Goal: Navigation & Orientation: Find specific page/section

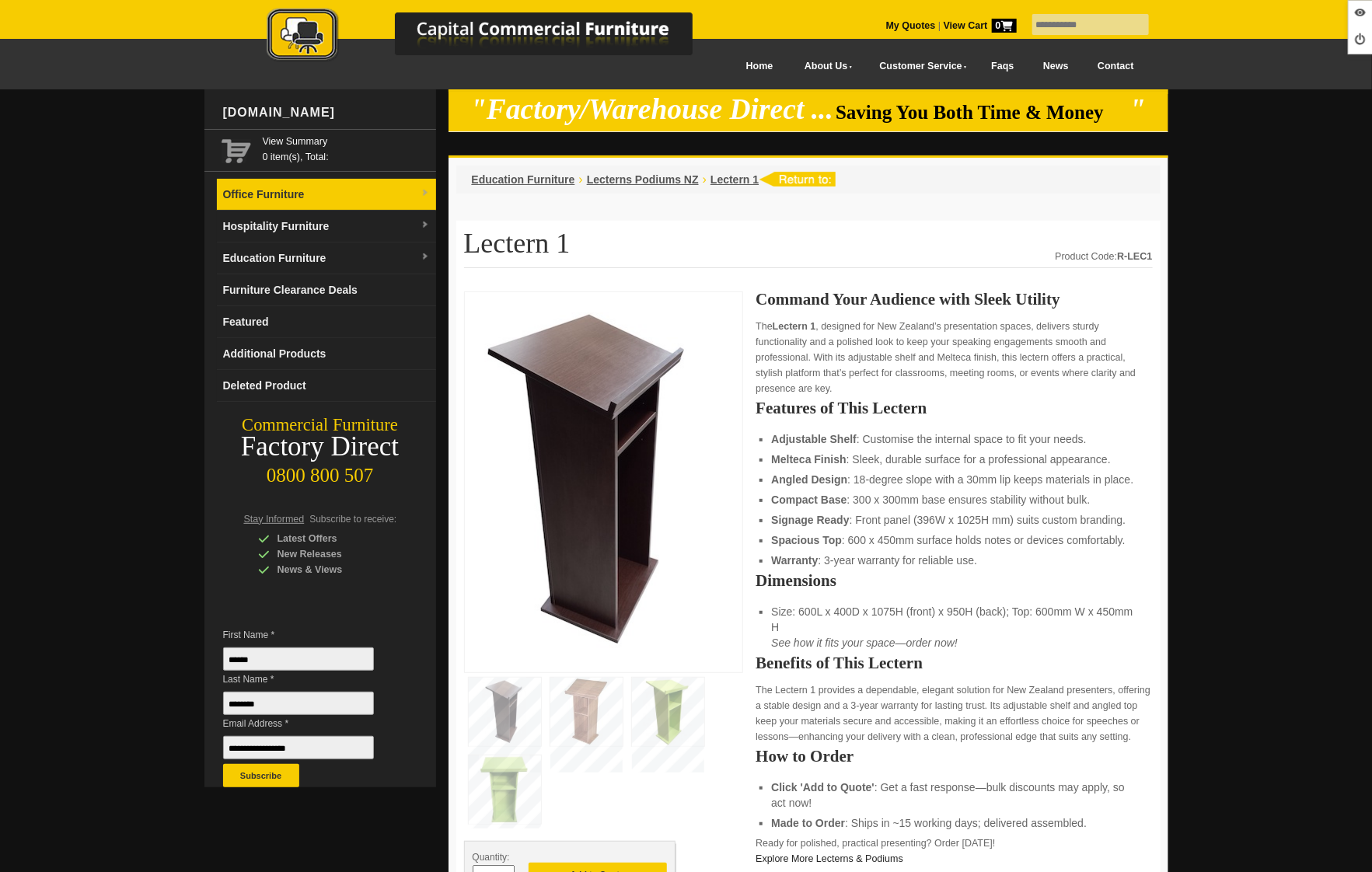
click at [281, 198] on link "Office Furniture" at bounding box center [326, 195] width 219 height 32
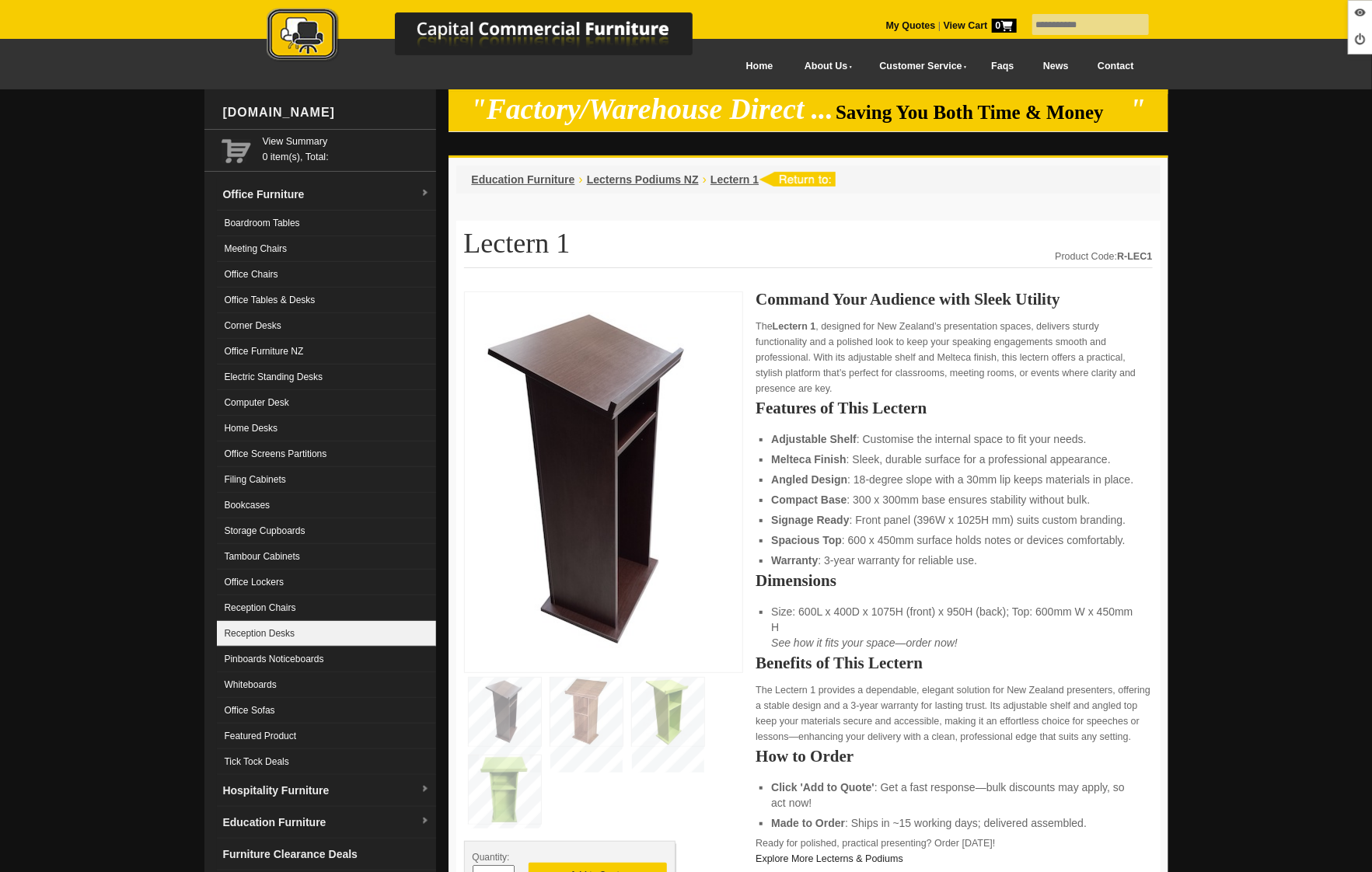
click at [315, 640] on link "Reception Desks" at bounding box center [326, 634] width 219 height 26
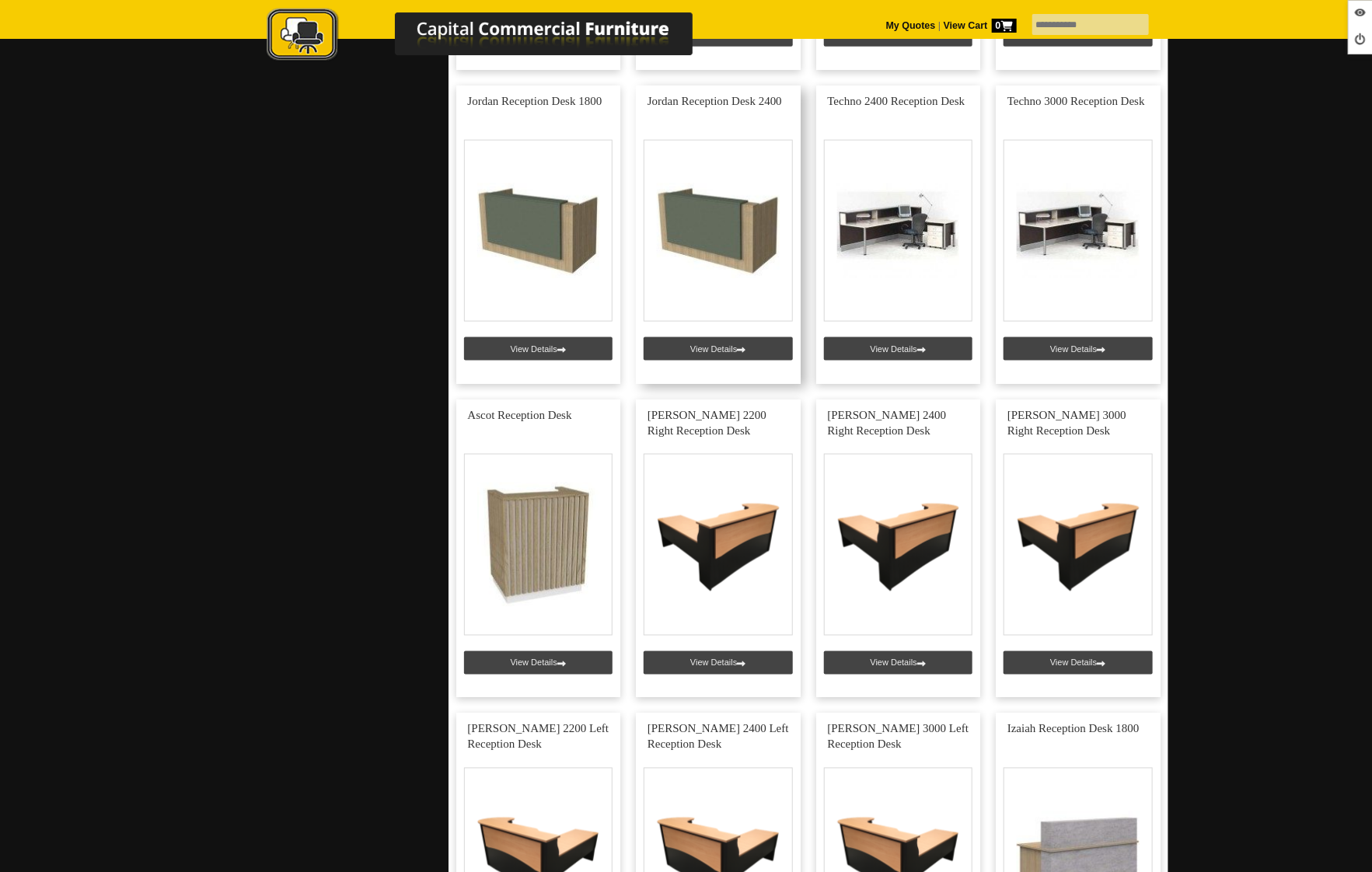
scroll to position [1163, 0]
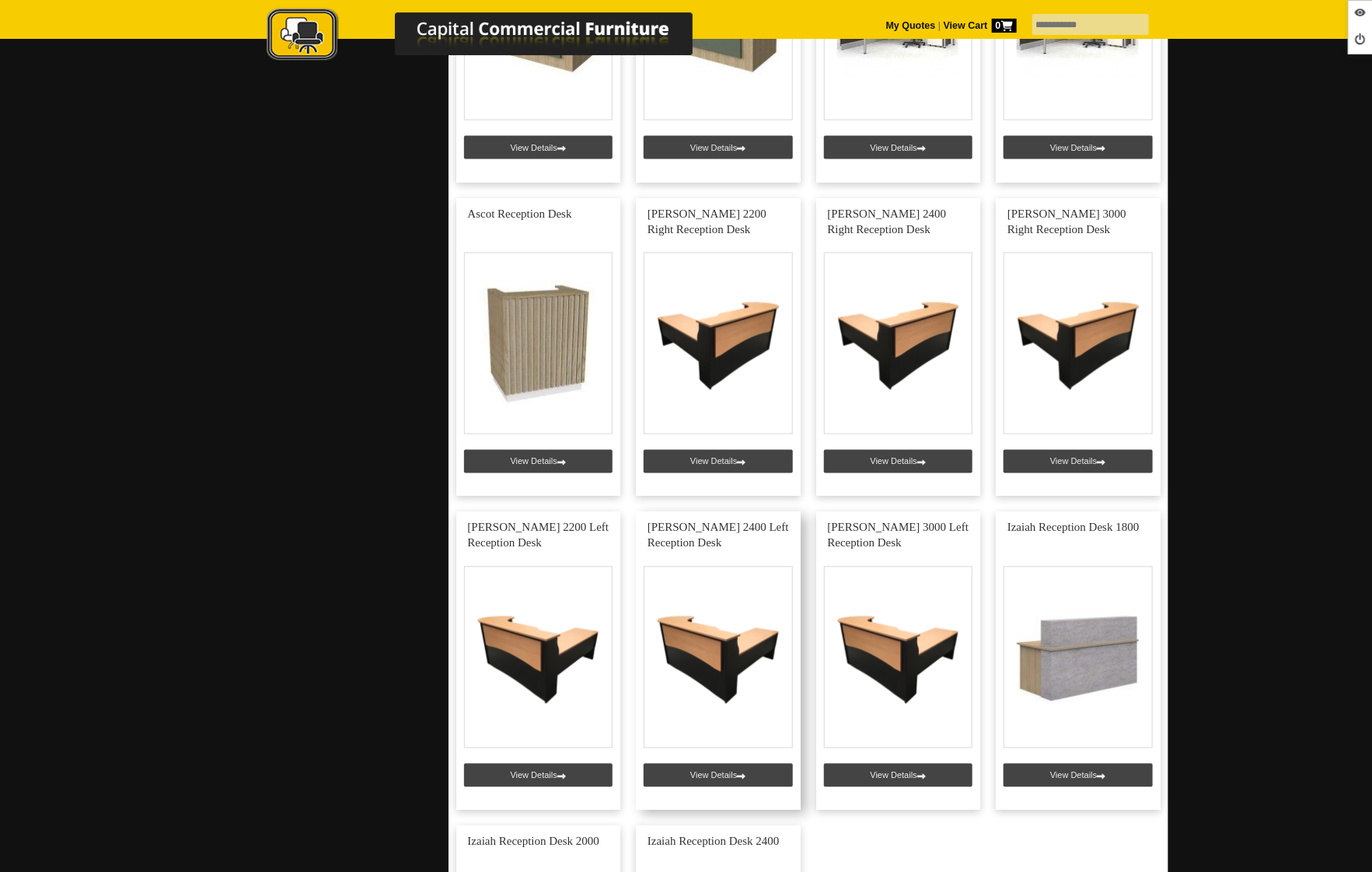
click at [717, 778] on link at bounding box center [718, 662] width 165 height 299
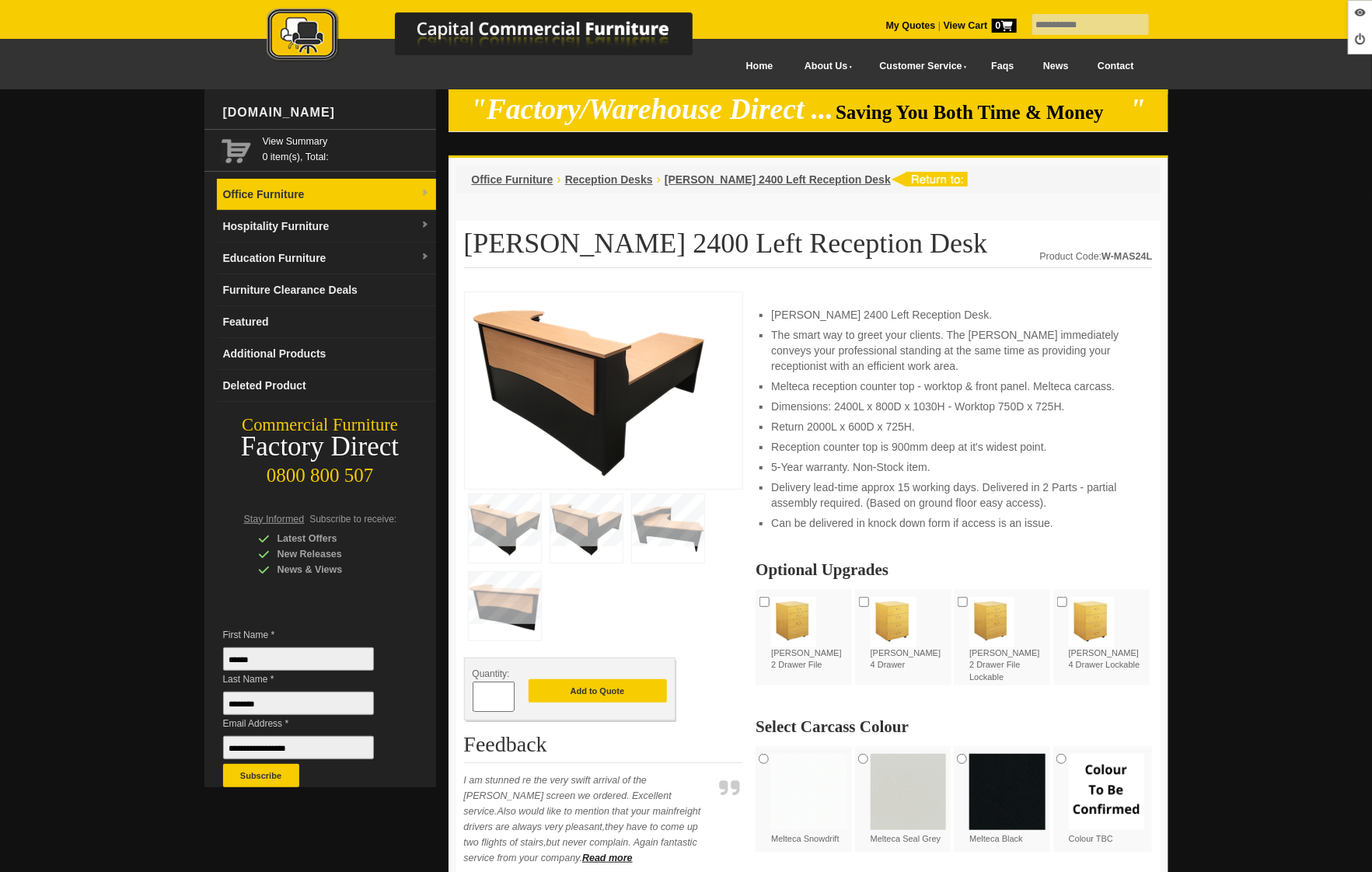
click at [293, 200] on link "Office Furniture" at bounding box center [326, 195] width 219 height 32
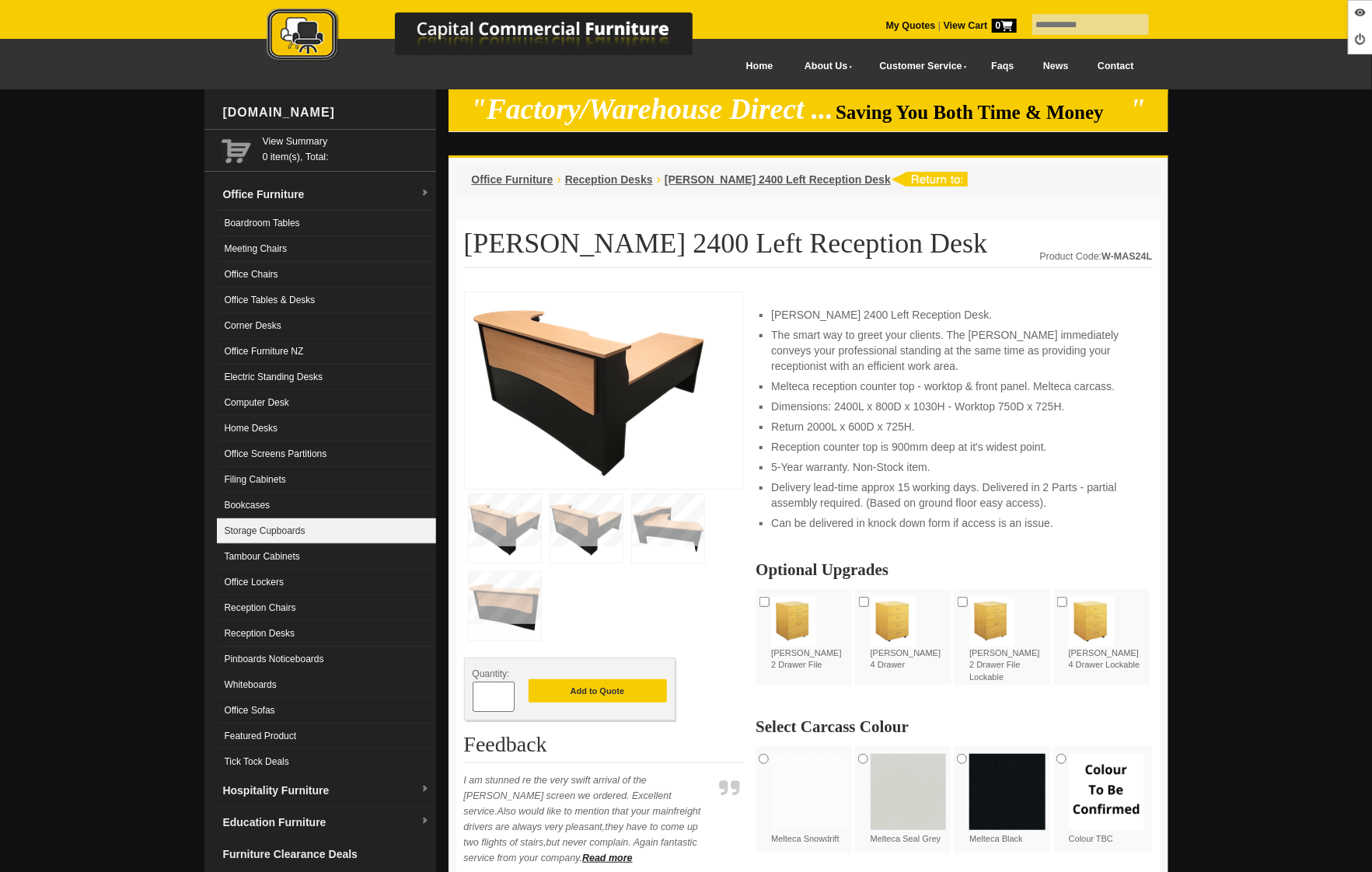
click at [285, 535] on link "Storage Cupboards" at bounding box center [326, 531] width 219 height 26
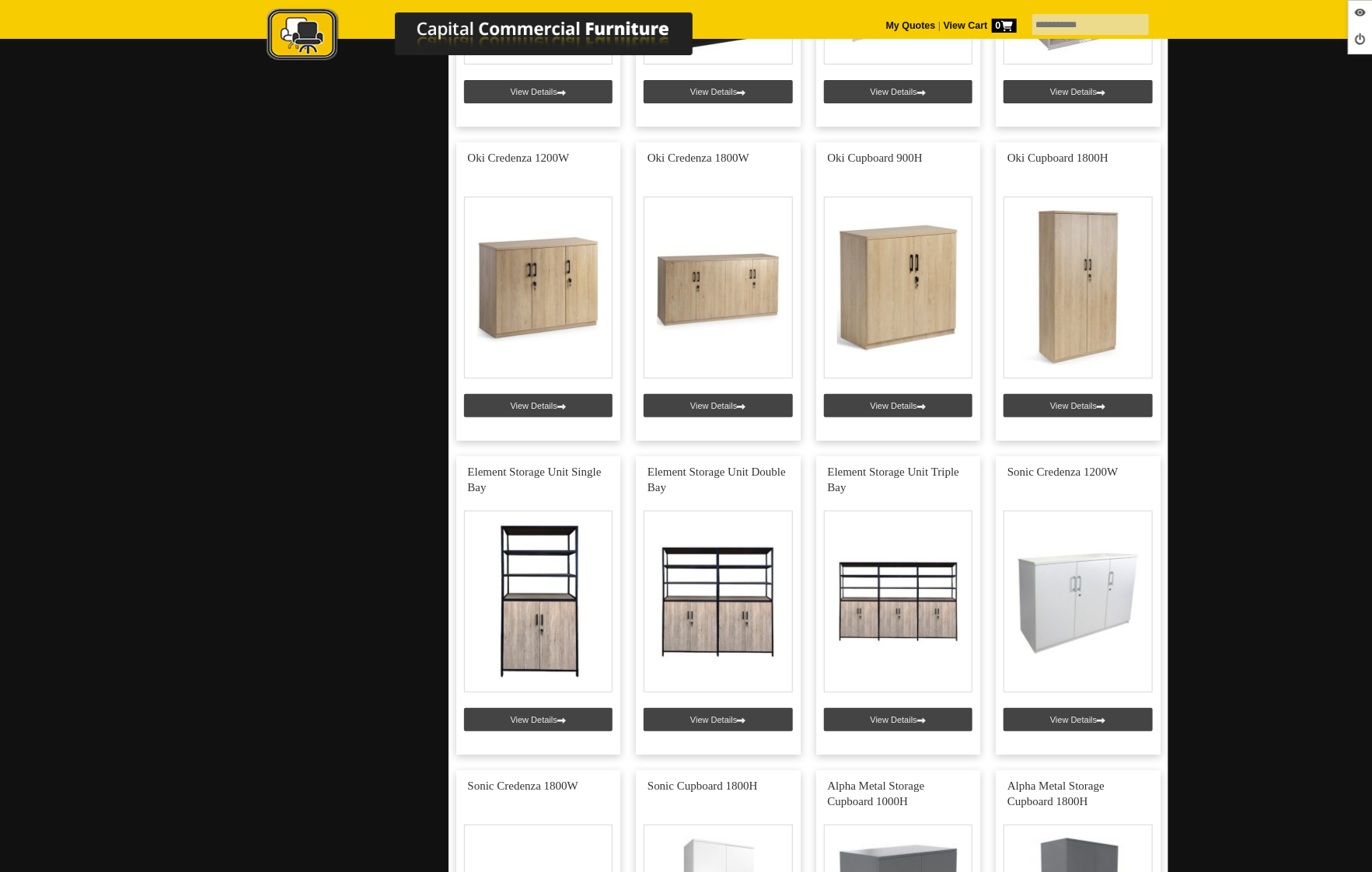
scroll to position [3442, 0]
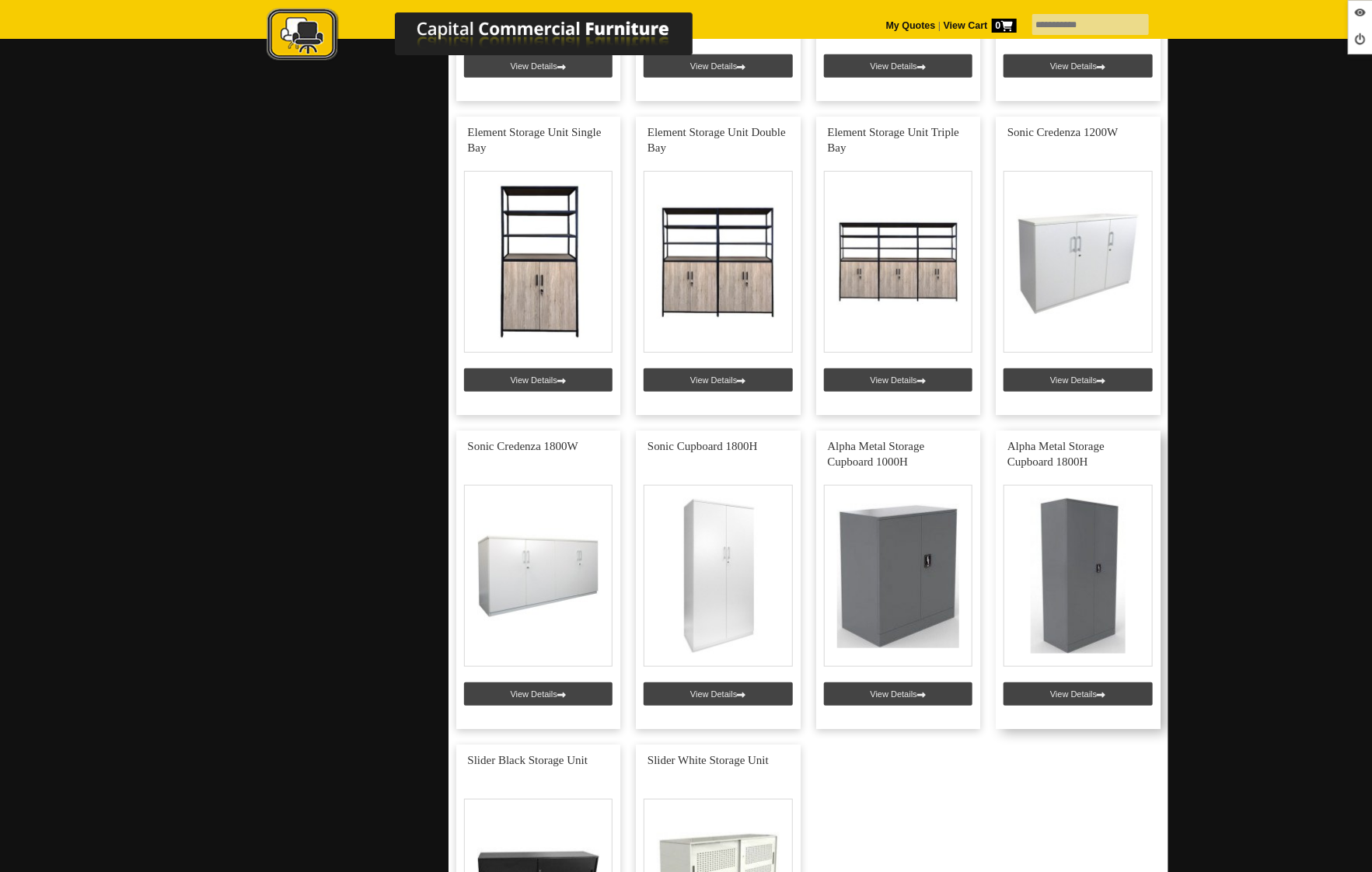
click at [1087, 687] on link at bounding box center [1078, 580] width 165 height 299
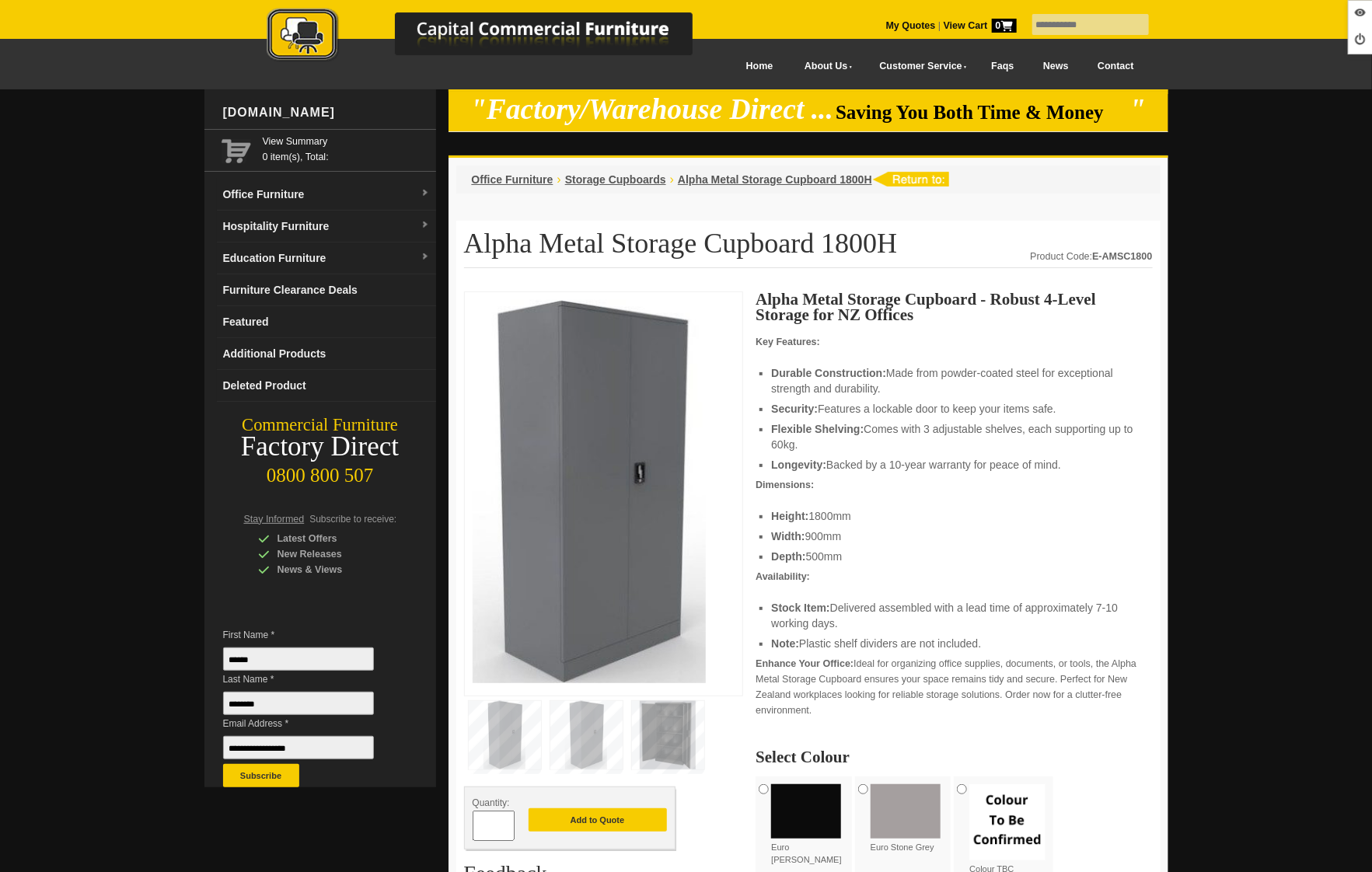
click at [656, 717] on img at bounding box center [668, 735] width 72 height 68
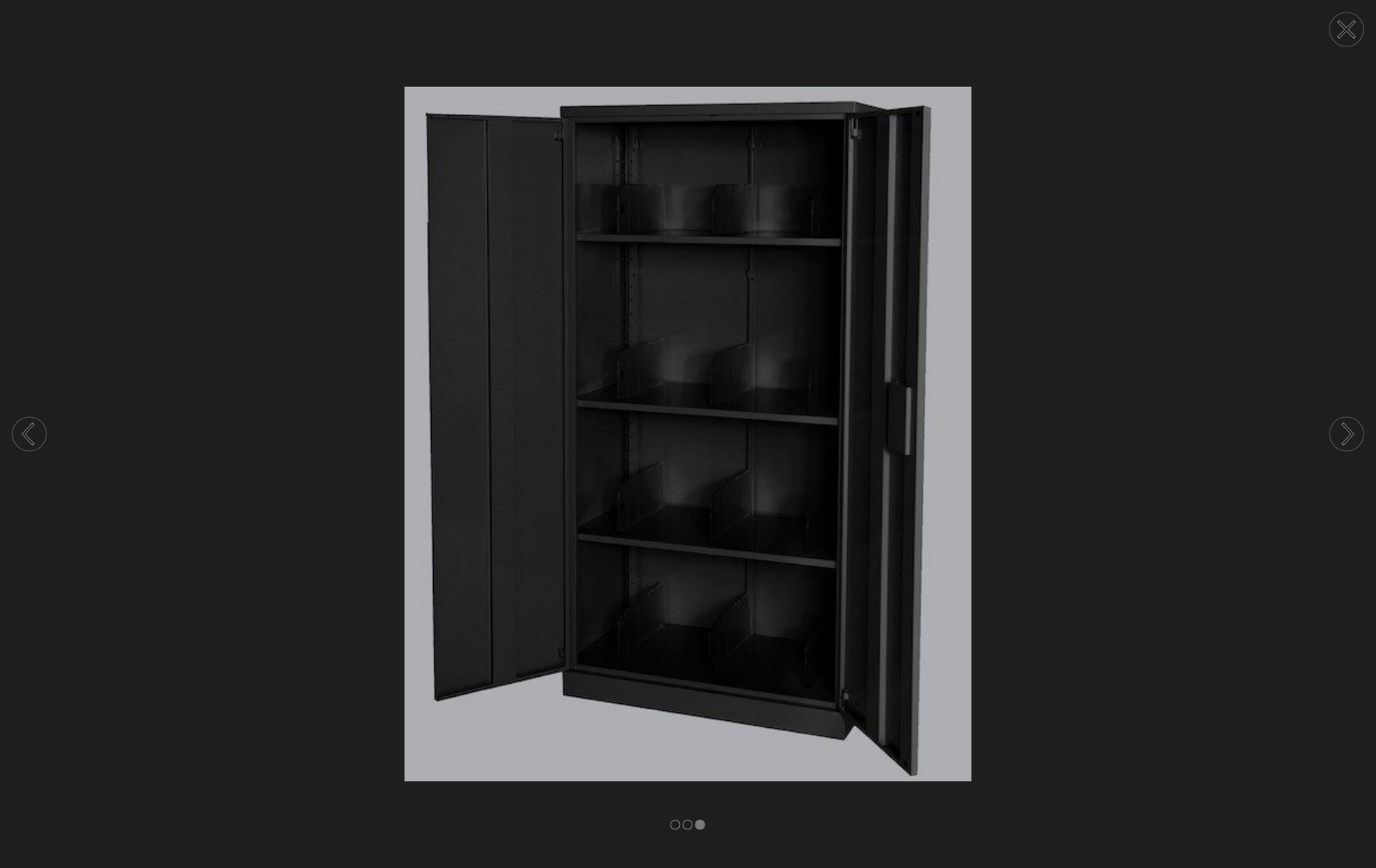
click at [1337, 24] on circle at bounding box center [1346, 29] width 34 height 34
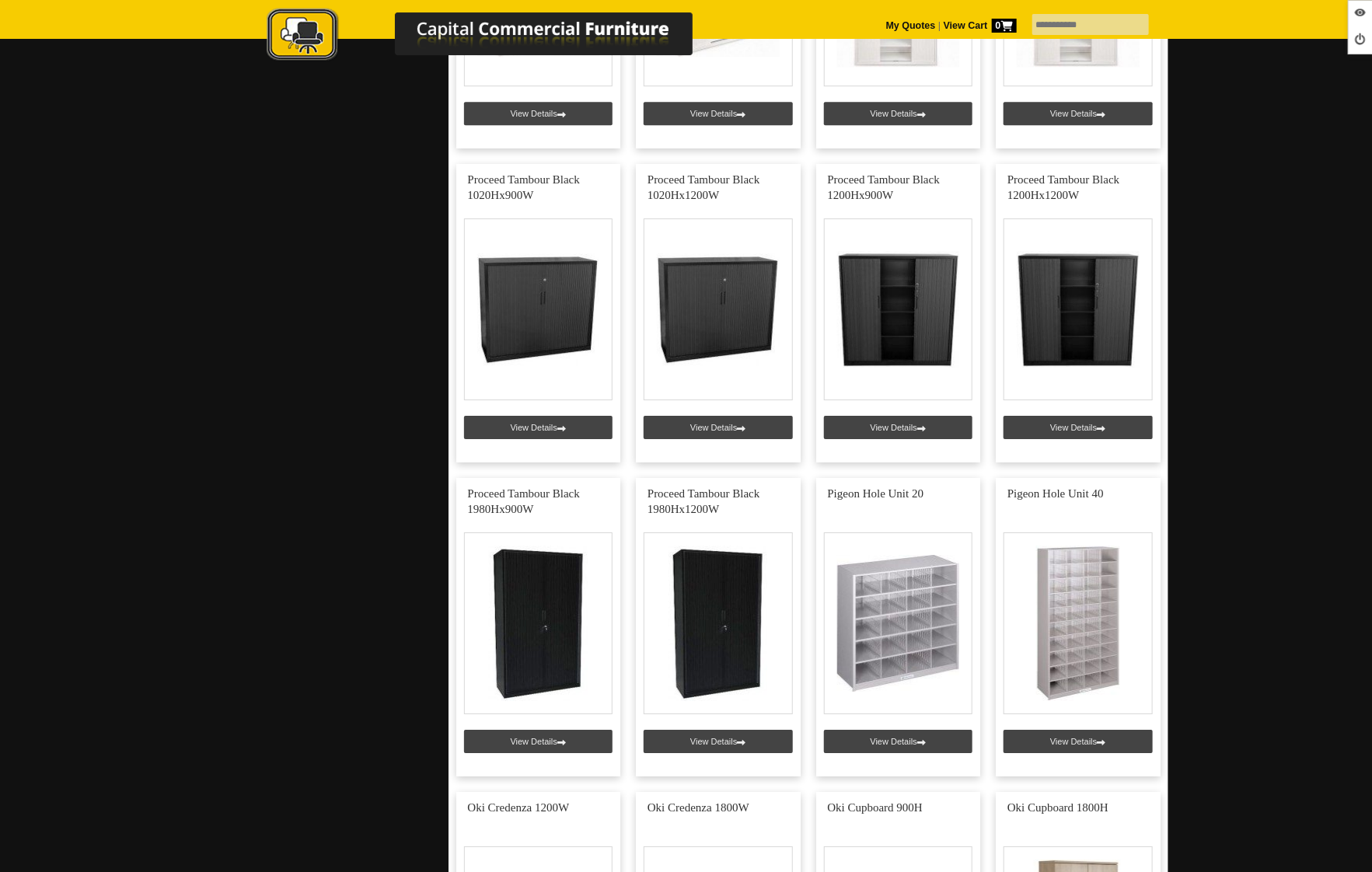
scroll to position [2451, 0]
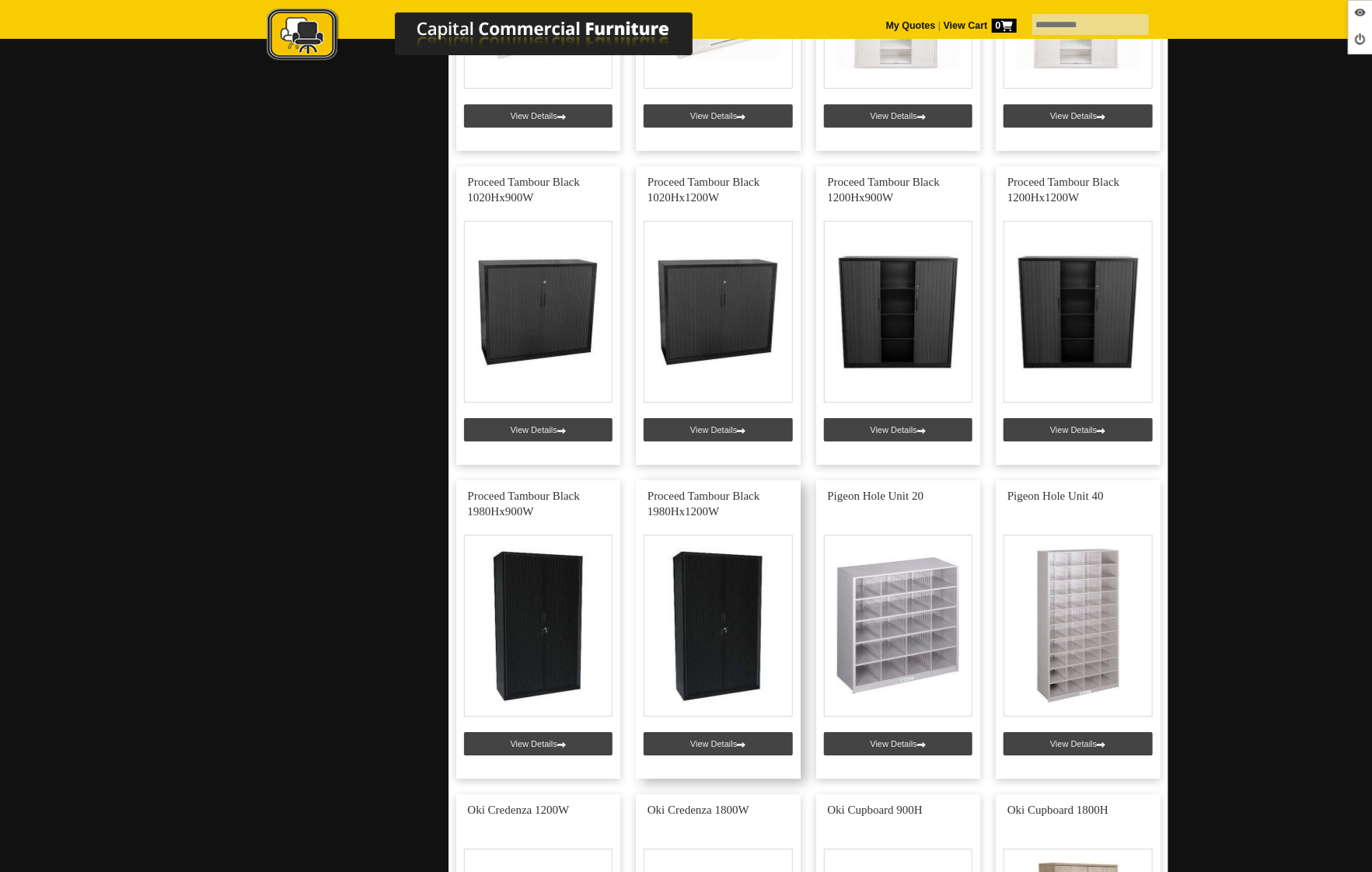
click at [707, 738] on link at bounding box center [718, 630] width 165 height 299
